Goal: Subscribe to service/newsletter

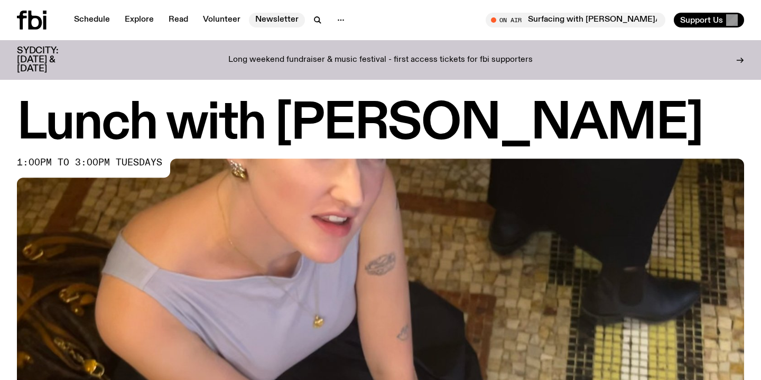
click at [274, 18] on link "Newsletter" at bounding box center [277, 20] width 56 height 15
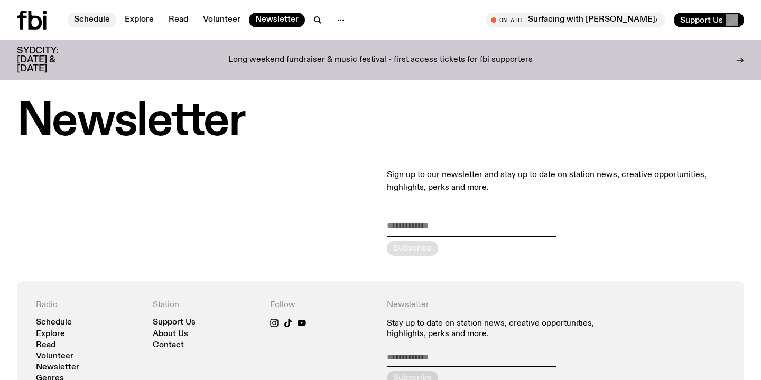
click at [85, 16] on link "Schedule" at bounding box center [92, 20] width 49 height 15
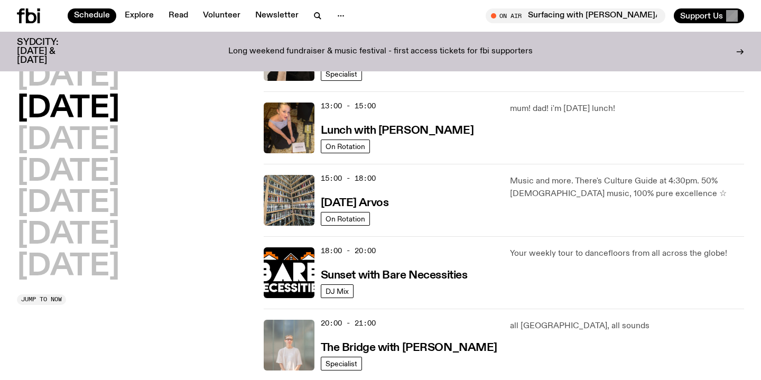
scroll to position [292, 0]
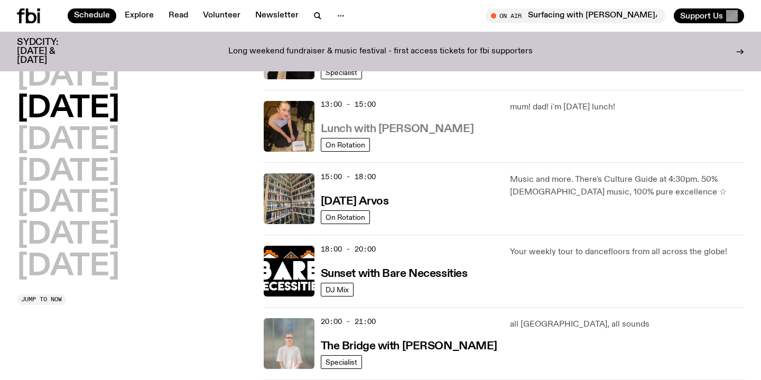
click at [408, 134] on h3 "Lunch with [PERSON_NAME]" at bounding box center [397, 129] width 153 height 11
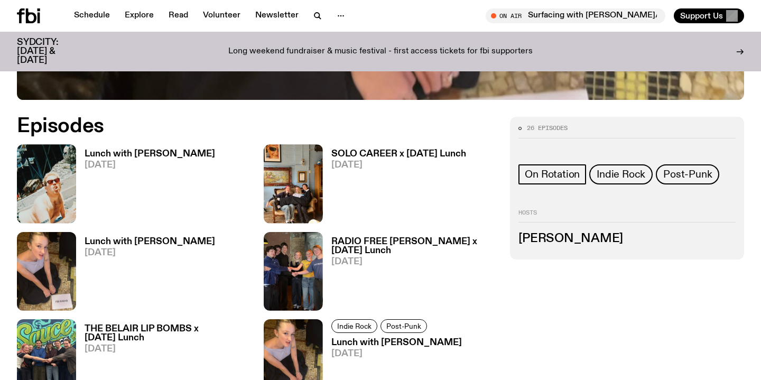
scroll to position [484, 0]
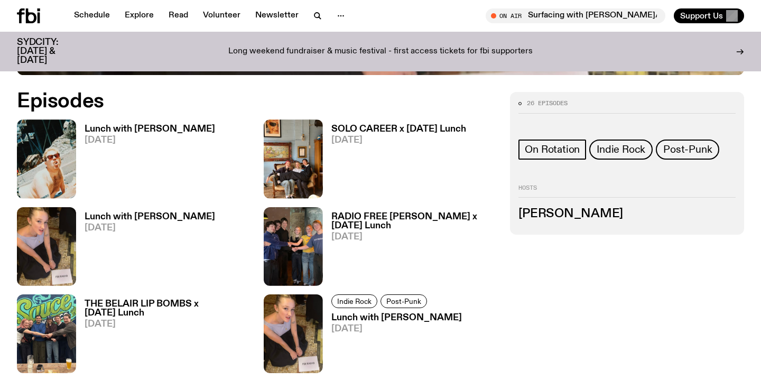
click at [161, 305] on h3 "THE BELAIR LIP BOMBS x [DATE] Lunch" at bounding box center [168, 309] width 166 height 18
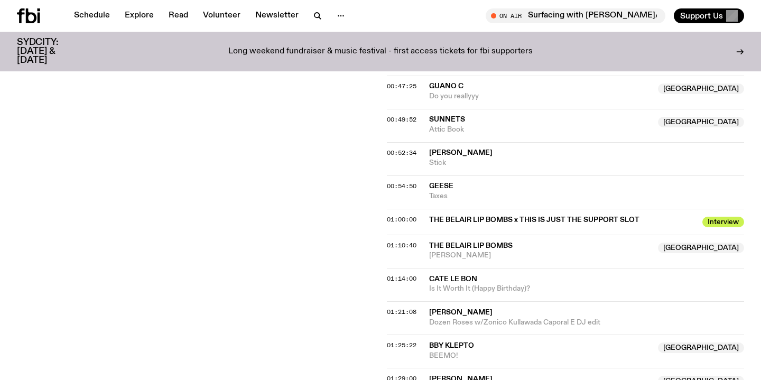
scroll to position [838, 0]
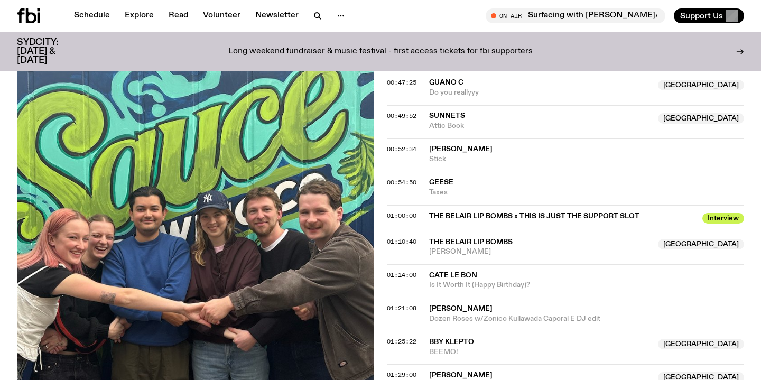
click at [507, 211] on span "THE BELAIR LIP BOMBS x THIS IS JUST THE SUPPORT SLOT" at bounding box center [562, 216] width 267 height 10
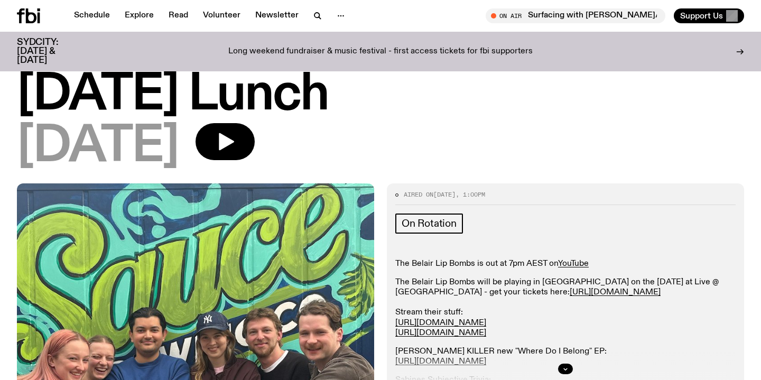
scroll to position [66, 0]
